Goal: Task Accomplishment & Management: Manage account settings

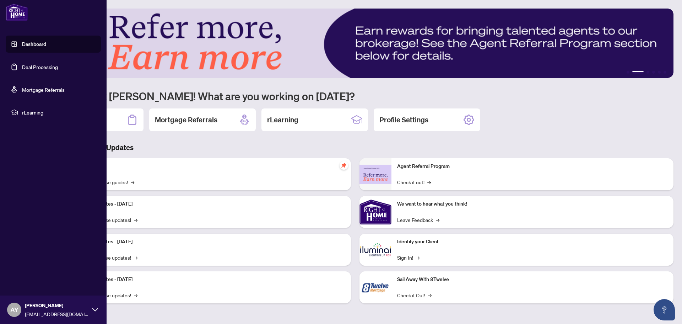
click at [24, 70] on link "Deal Processing" at bounding box center [40, 67] width 36 height 6
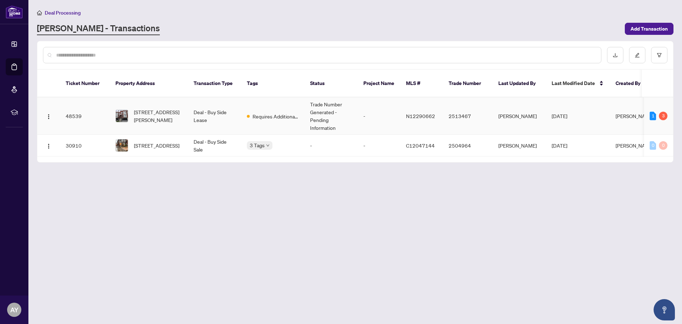
click at [210, 104] on td "Deal - Buy Side Lease" at bounding box center [214, 115] width 53 height 37
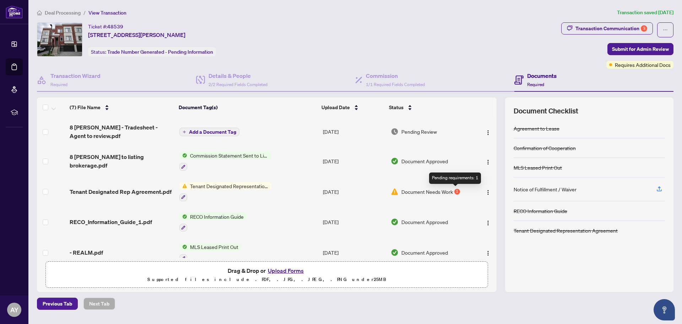
click at [456, 189] on div "1" at bounding box center [457, 192] width 6 height 6
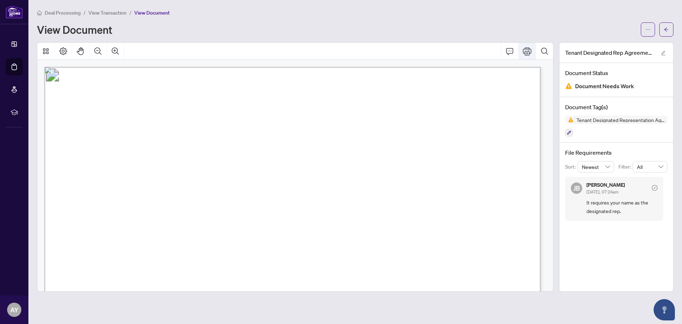
click at [529, 51] on icon "Print" at bounding box center [527, 51] width 9 height 8
click at [119, 15] on span "View Transaction" at bounding box center [107, 13] width 38 height 6
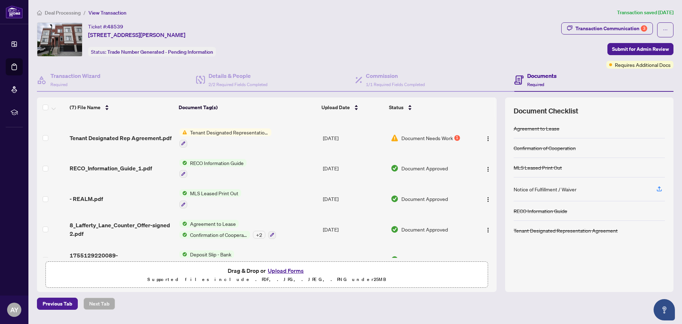
scroll to position [54, 0]
click at [488, 136] on img "button" at bounding box center [488, 138] width 6 height 6
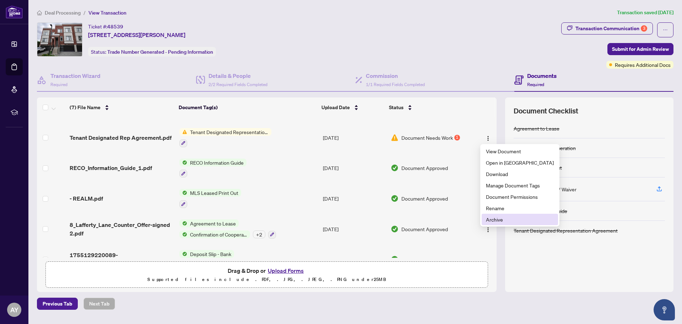
click at [519, 221] on span "Archive" at bounding box center [520, 219] width 68 height 8
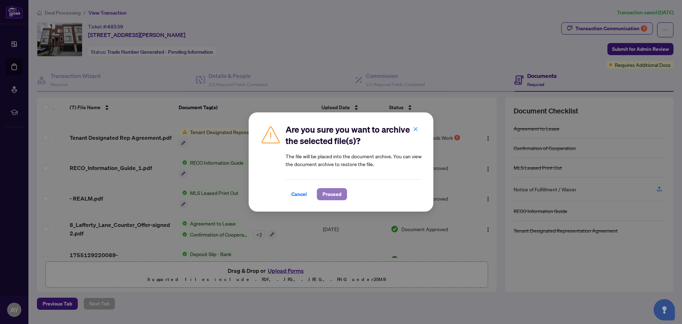
click at [331, 192] on span "Proceed" at bounding box center [332, 193] width 19 height 11
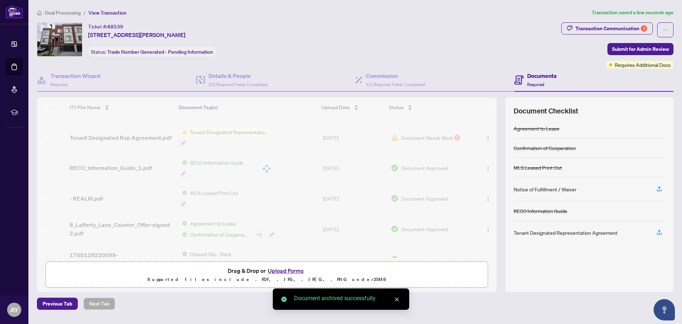
scroll to position [42, 0]
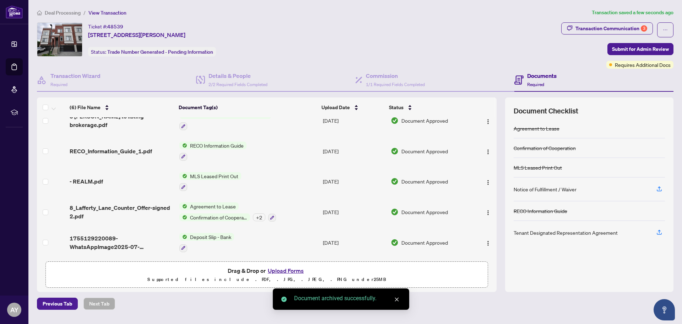
click at [282, 270] on button "Upload Forms" at bounding box center [286, 270] width 40 height 9
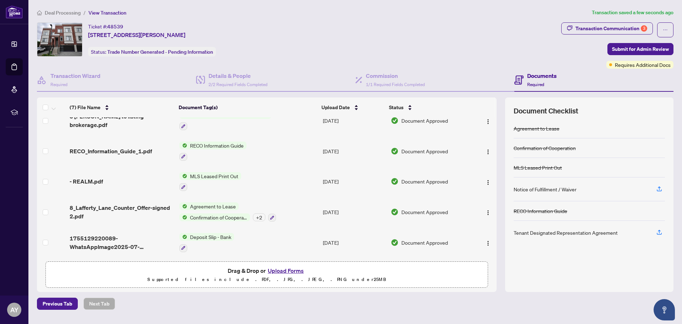
scroll to position [0, 0]
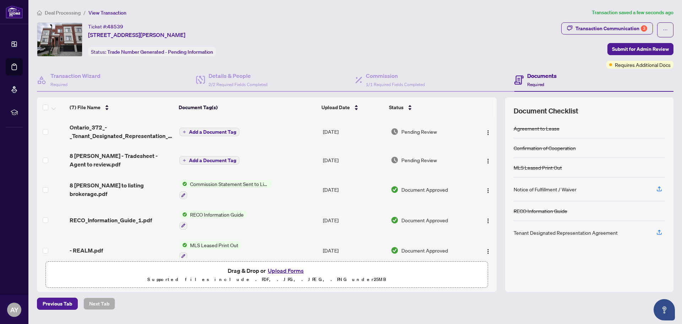
click at [196, 131] on span "Add a Document Tag" at bounding box center [212, 131] width 47 height 5
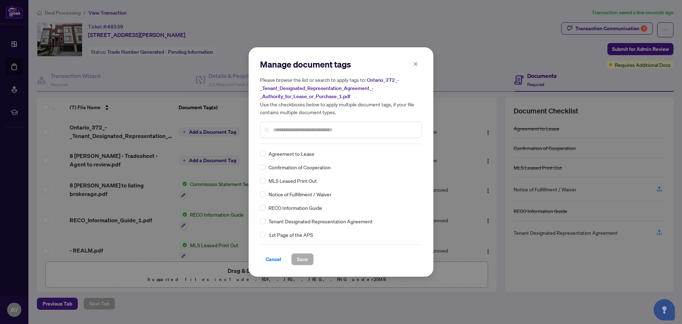
click at [290, 124] on div at bounding box center [341, 130] width 162 height 16
click at [291, 126] on input "text" at bounding box center [344, 130] width 143 height 8
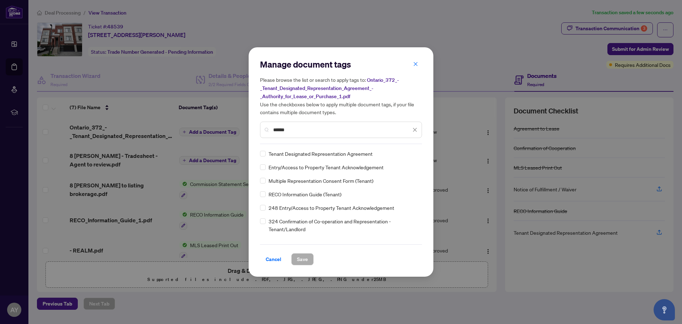
type input "******"
click at [273, 155] on span "Tenant Designated Representation Agreement" at bounding box center [321, 154] width 104 height 8
click at [306, 261] on span "Save" at bounding box center [302, 258] width 11 height 11
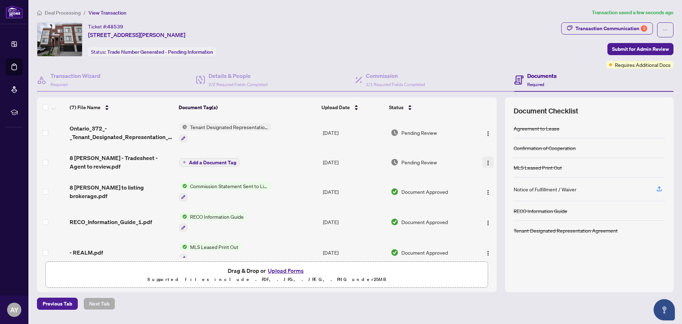
click at [487, 163] on img "button" at bounding box center [488, 163] width 6 height 6
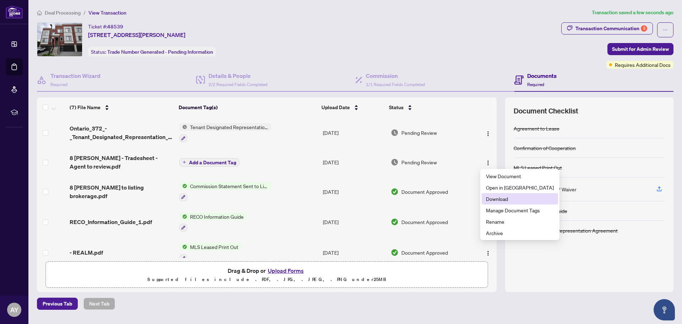
click at [502, 197] on span "Download" at bounding box center [520, 199] width 68 height 8
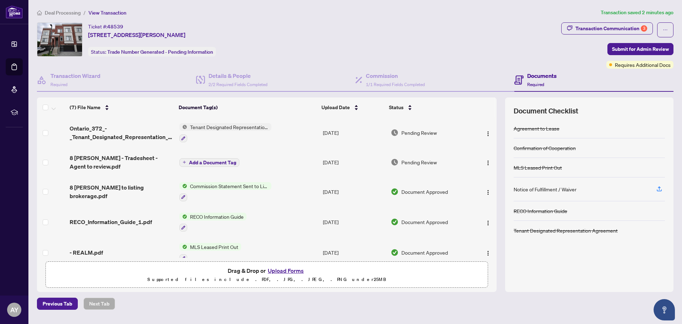
click at [288, 152] on td "Add a Document Tag" at bounding box center [249, 162] width 144 height 28
click at [287, 271] on button "Upload Forms" at bounding box center [286, 270] width 40 height 9
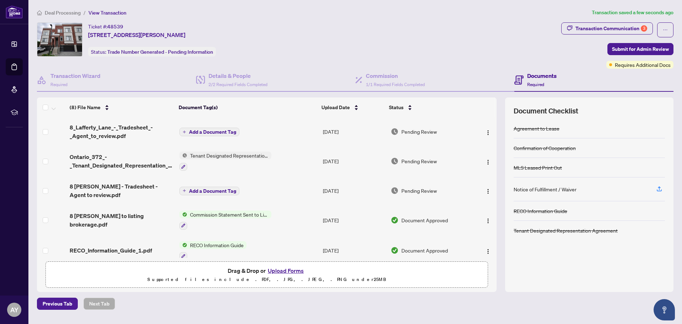
click at [231, 131] on span "Add a Document Tag" at bounding box center [212, 131] width 47 height 5
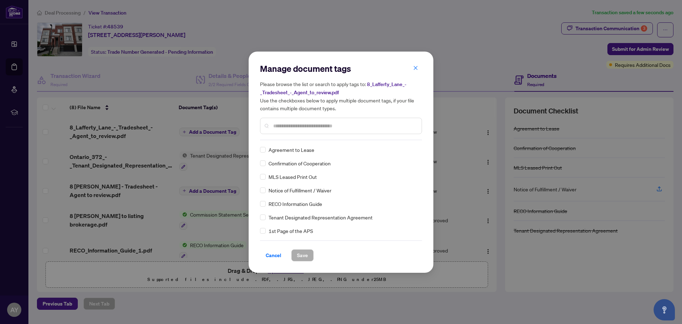
click at [323, 139] on div "Manage document tags Please browse the list or search to apply tags to: 8_Laffe…" at bounding box center [341, 101] width 162 height 77
click at [302, 127] on input "text" at bounding box center [344, 126] width 143 height 8
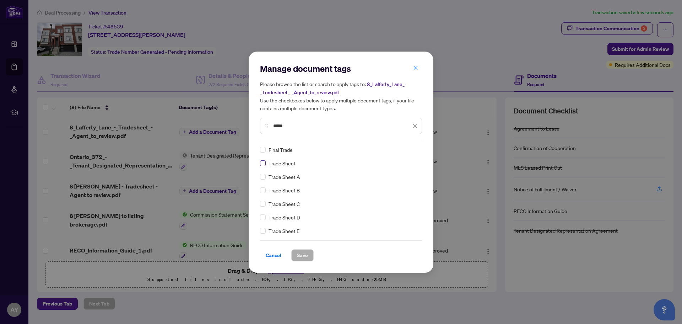
type input "*****"
click at [303, 257] on span "Save" at bounding box center [302, 254] width 11 height 11
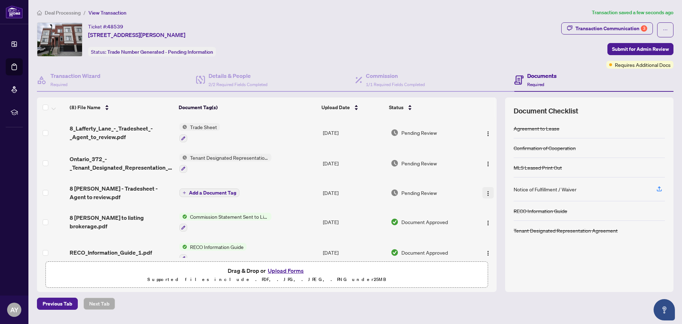
click at [485, 191] on img "button" at bounding box center [488, 193] width 6 height 6
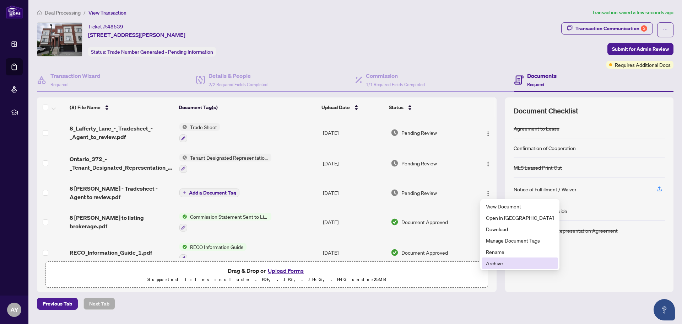
click at [494, 265] on span "Archive" at bounding box center [520, 263] width 68 height 8
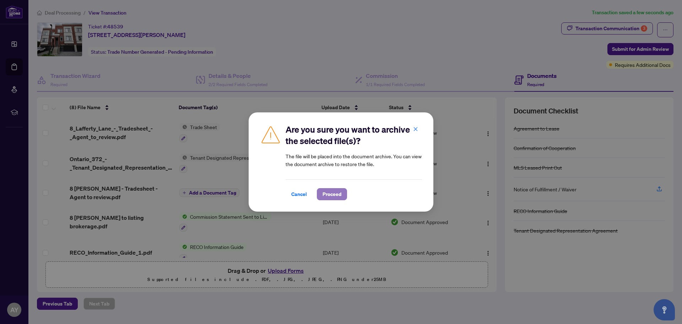
click at [330, 193] on span "Proceed" at bounding box center [332, 193] width 19 height 11
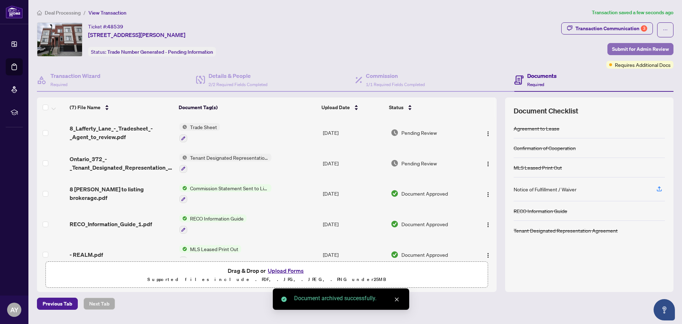
click at [633, 51] on span "Submit for Admin Review" at bounding box center [640, 48] width 57 height 11
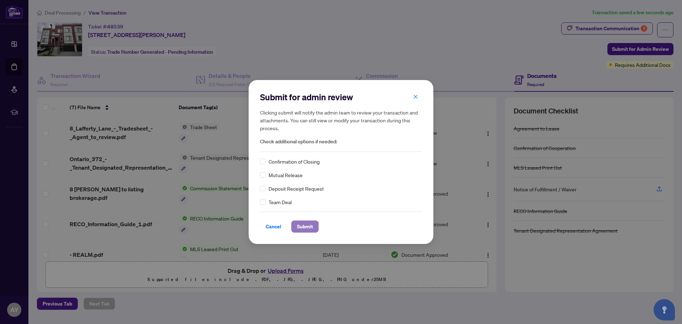
click at [304, 231] on span "Submit" at bounding box center [305, 226] width 16 height 11
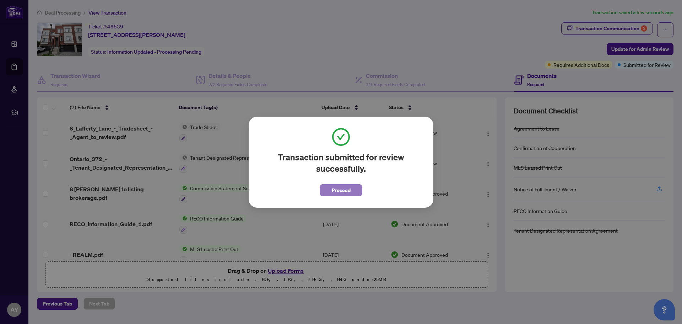
click at [340, 194] on span "Proceed" at bounding box center [341, 189] width 19 height 11
